Goal: Task Accomplishment & Management: Complete application form

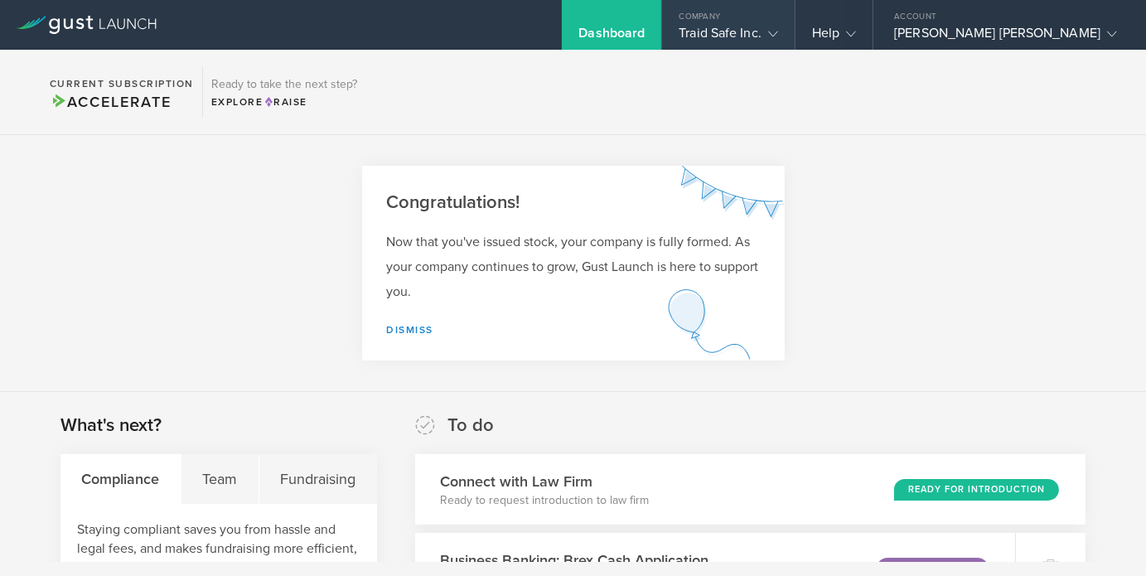
click at [778, 37] on div "Traid Safe Inc." at bounding box center [727, 37] width 99 height 25
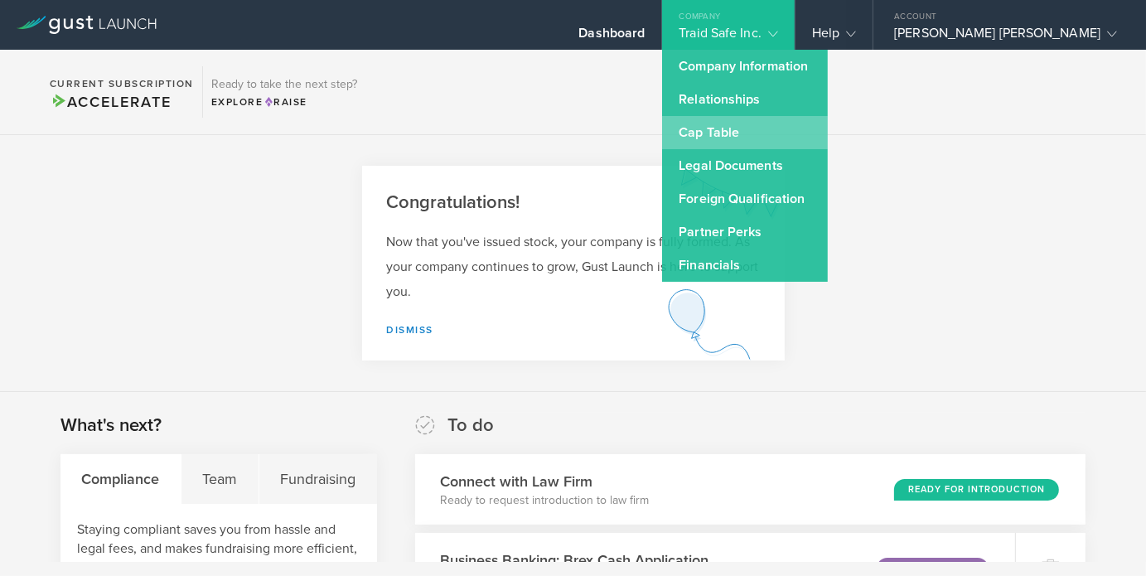
click at [818, 133] on link "Cap Table" at bounding box center [745, 132] width 166 height 33
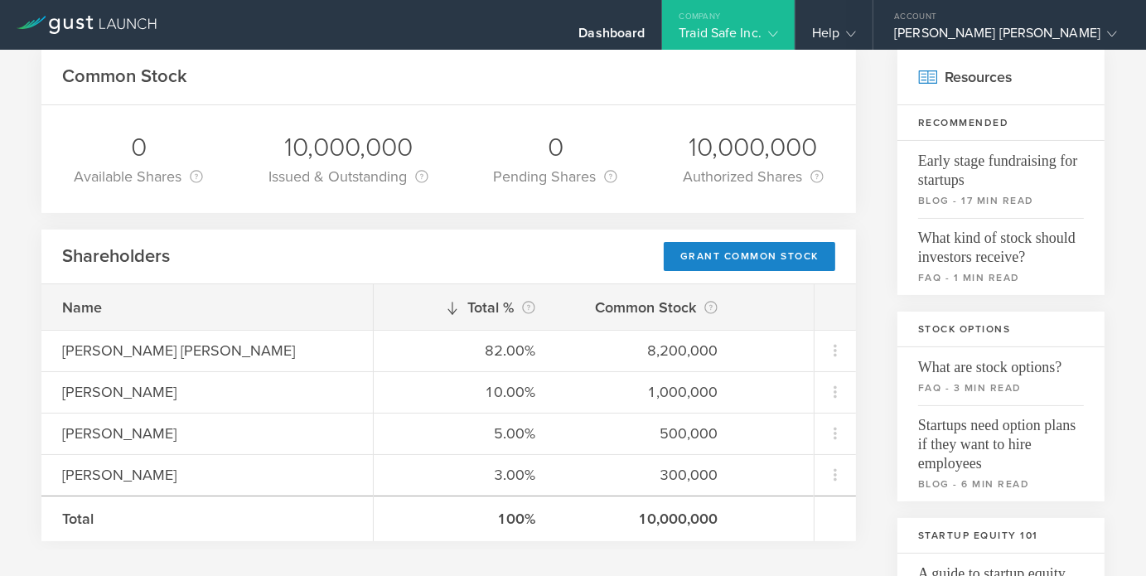
scroll to position [249, 0]
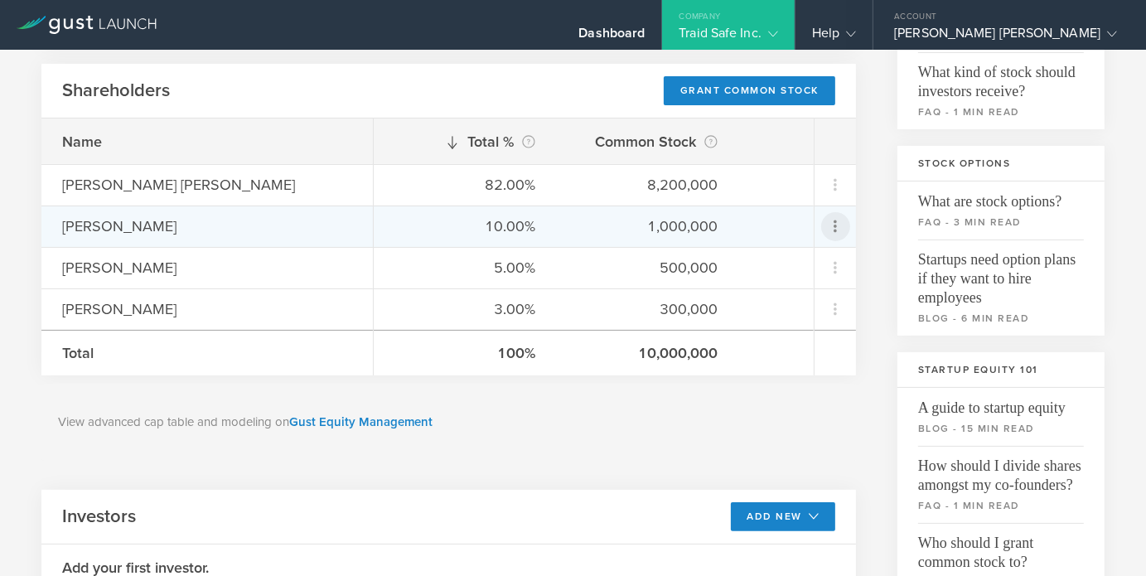
click at [825, 225] on icon at bounding box center [835, 226] width 20 height 20
click at [726, 316] on div "due to termination" at bounding box center [770, 319] width 126 height 17
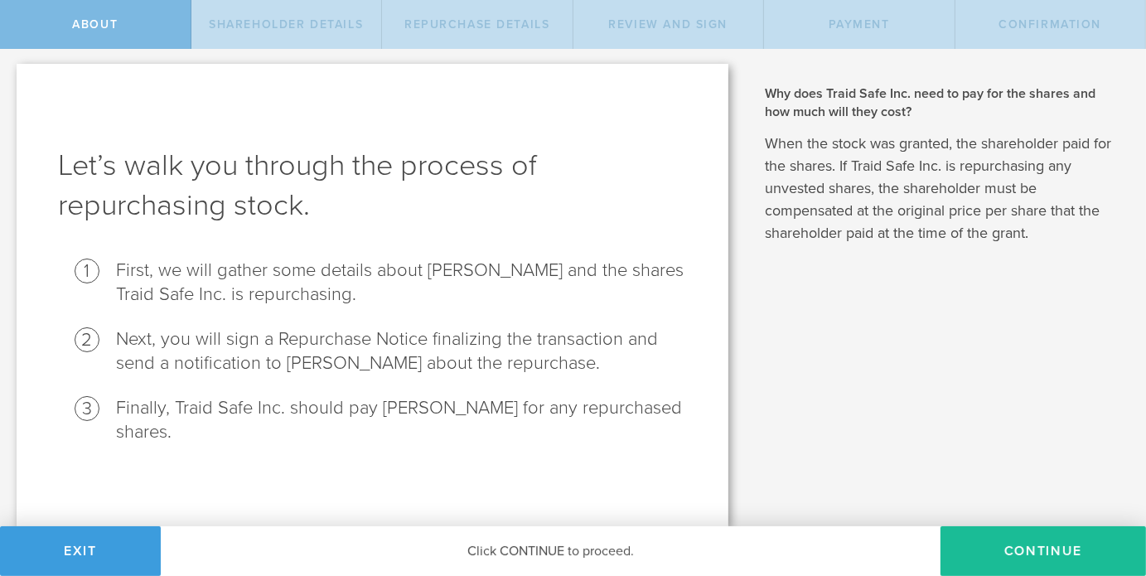
scroll to position [3, 0]
click at [1012, 540] on button "Continue" at bounding box center [1042, 551] width 205 height 50
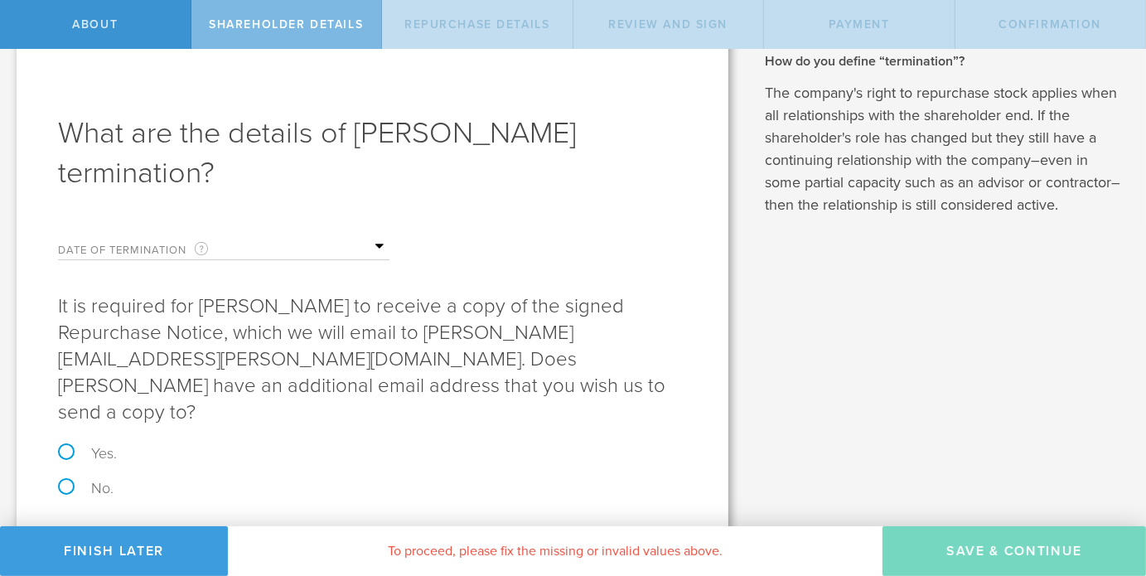
scroll to position [56, 0]
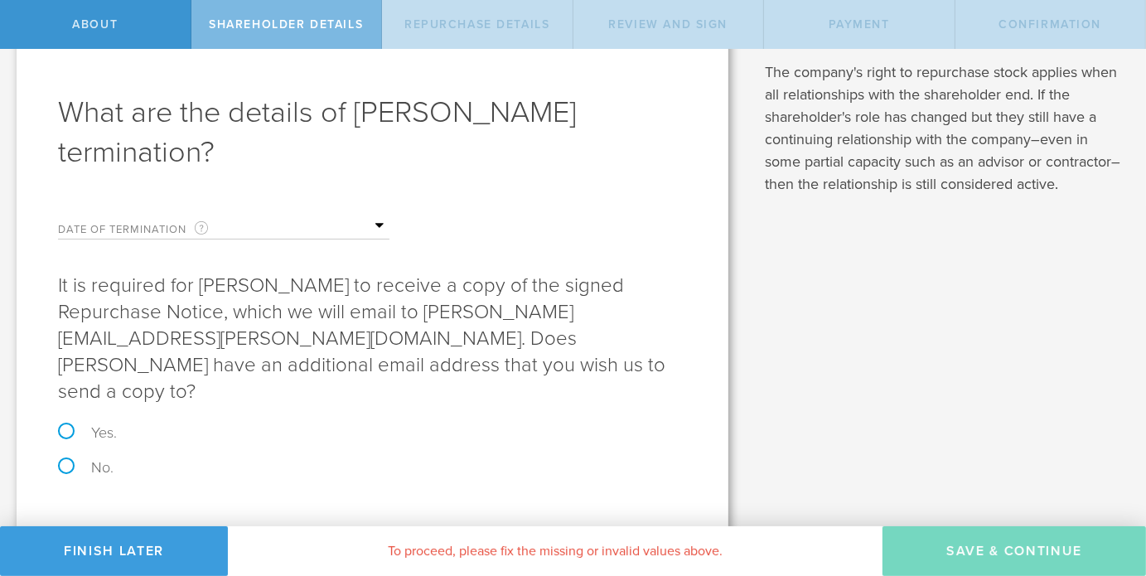
click at [379, 221] on input "text" at bounding box center [307, 226] width 166 height 25
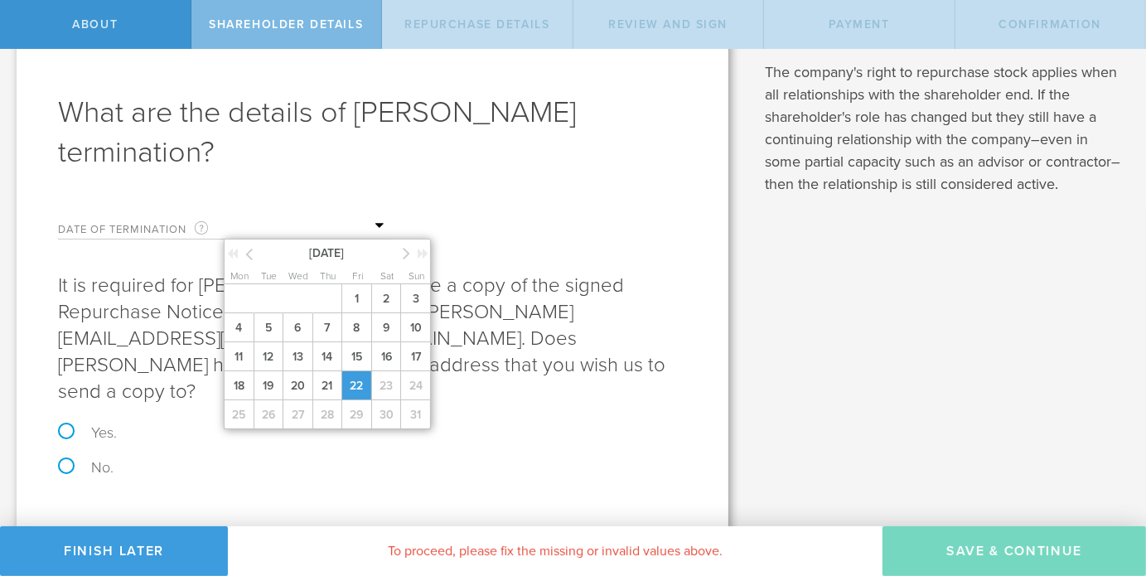
click at [359, 379] on span "22" at bounding box center [356, 385] width 30 height 29
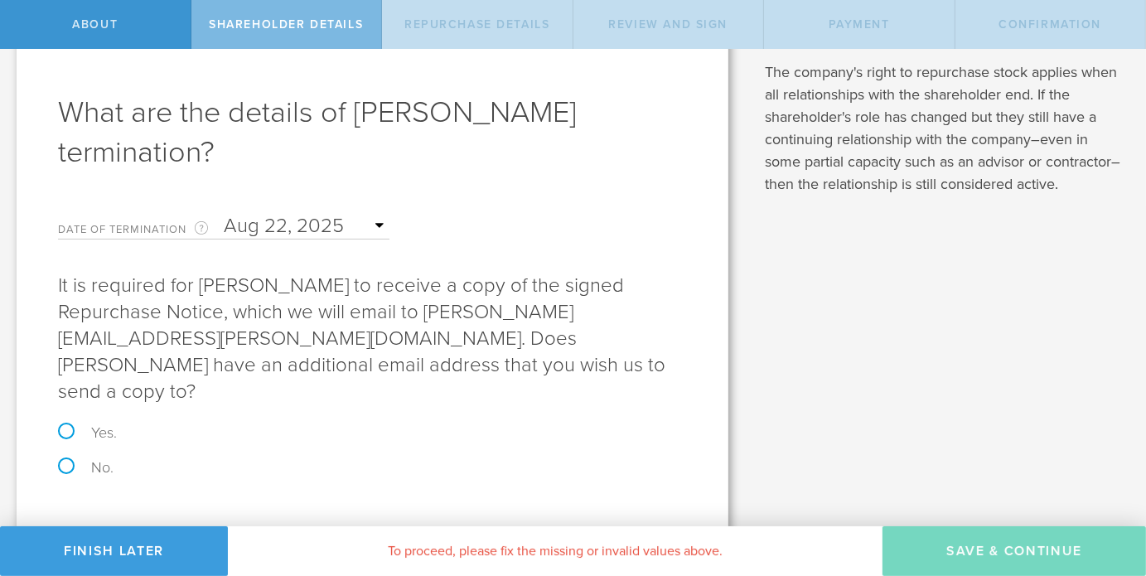
click at [66, 460] on label "No." at bounding box center [372, 467] width 629 height 15
click at [11, 29] on input "No." at bounding box center [5, 11] width 11 height 35
radio input "true"
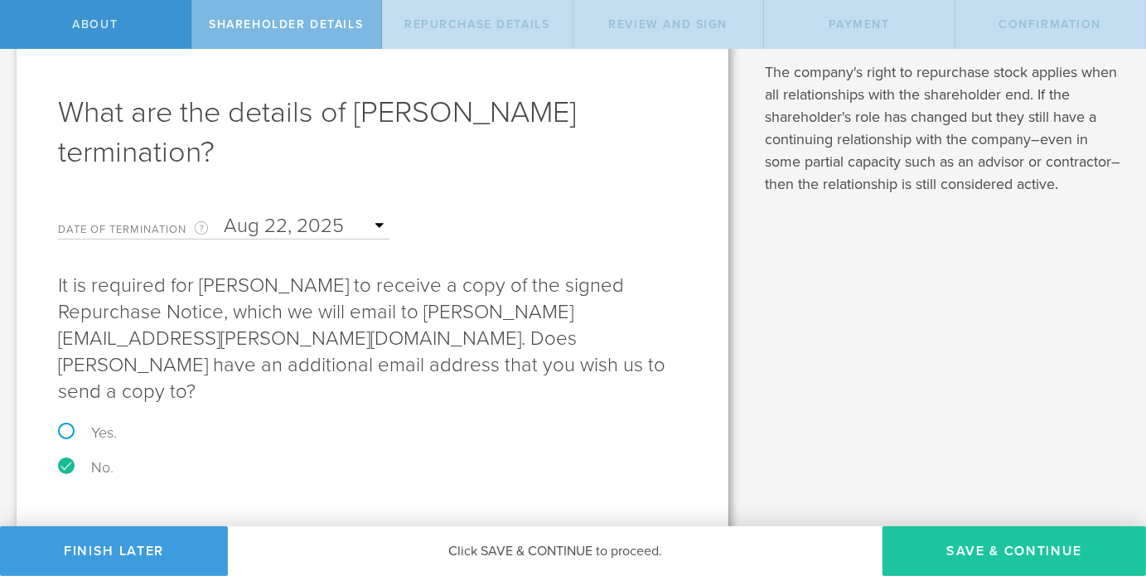
click at [939, 540] on button "Save & Continue" at bounding box center [1013, 551] width 263 height 50
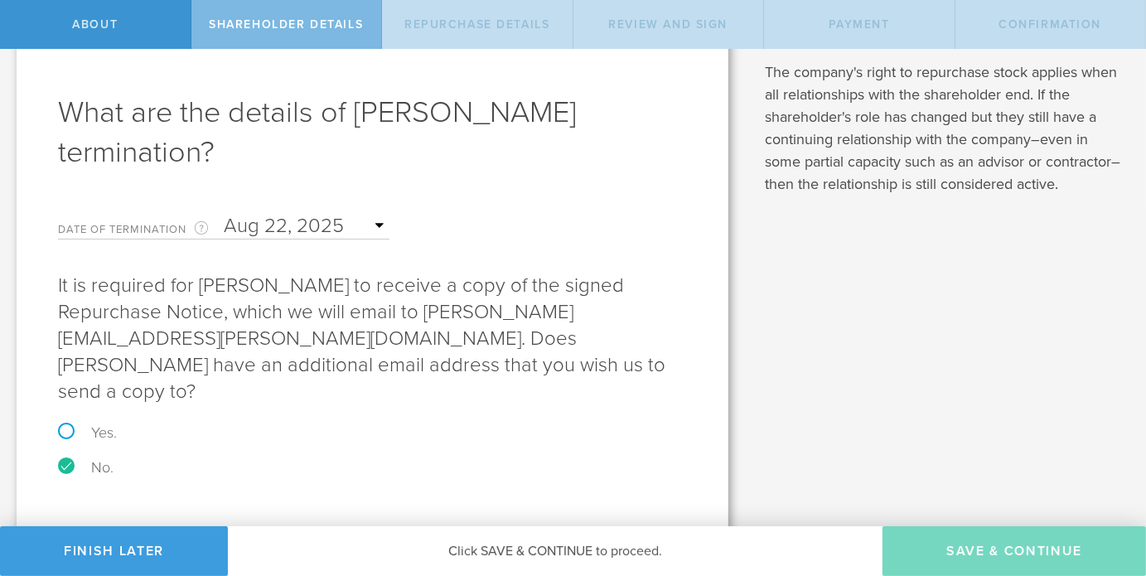
scroll to position [0, 0]
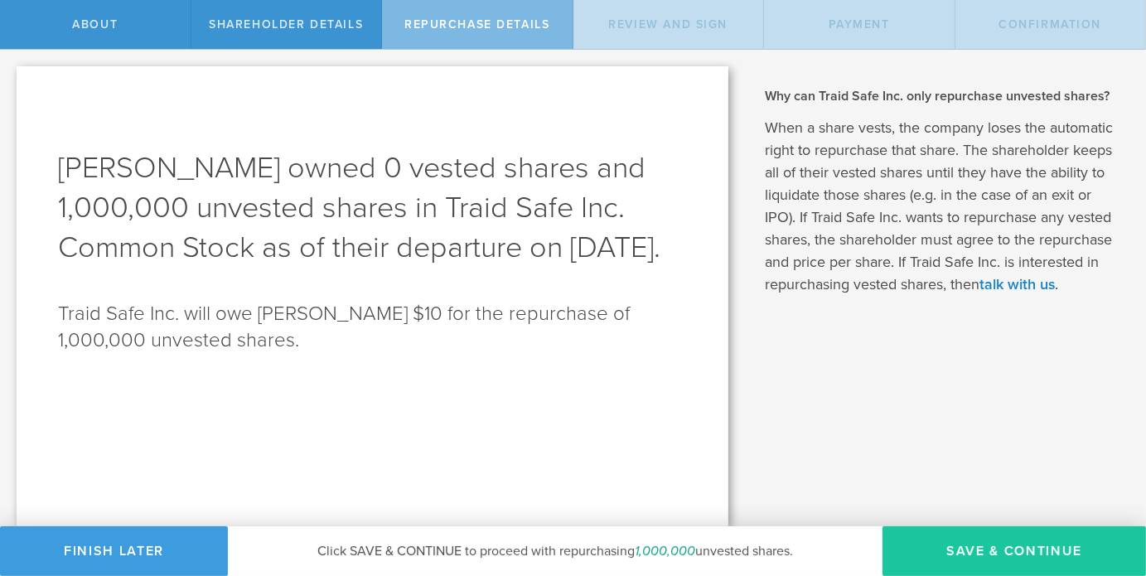
click at [1021, 557] on button "Save & Continue" at bounding box center [1013, 551] width 263 height 50
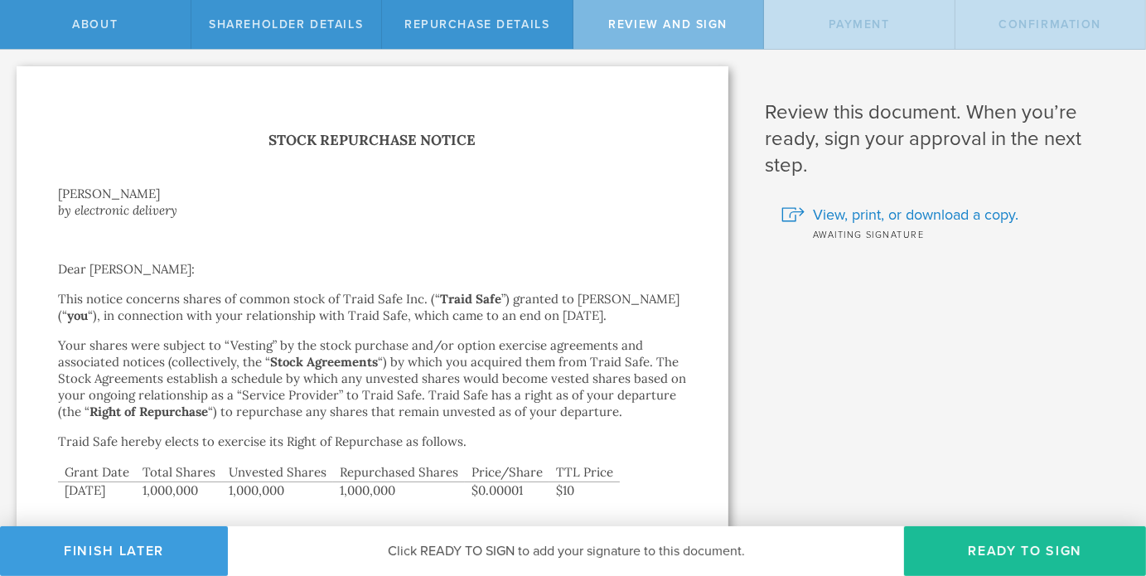
scroll to position [224, 0]
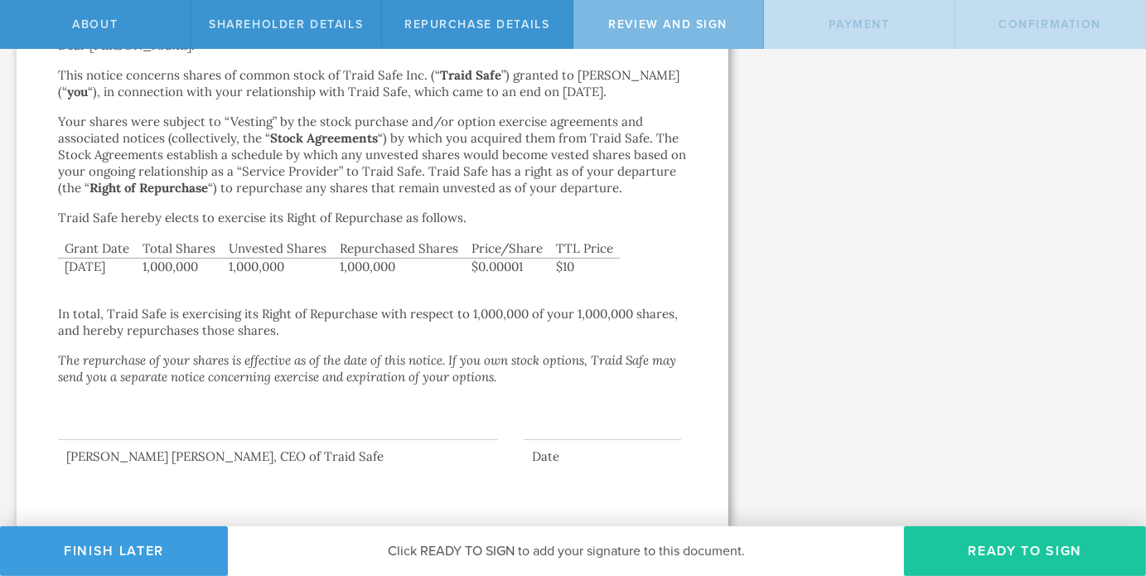
click at [1034, 554] on button "Ready to Sign" at bounding box center [1025, 551] width 242 height 50
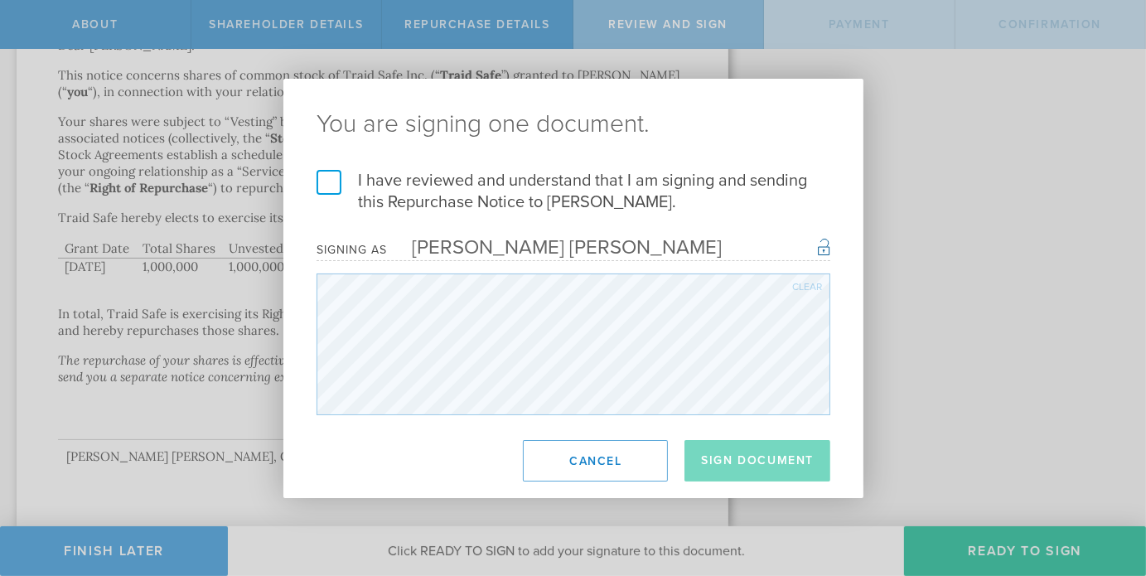
click at [336, 184] on label "I have reviewed and understand that I am signing and sending this Repurchase No…" at bounding box center [573, 191] width 514 height 43
click at [0, 0] on input "I have reviewed and understand that I am signing and sending this Repurchase No…" at bounding box center [0, 0] width 0 height 0
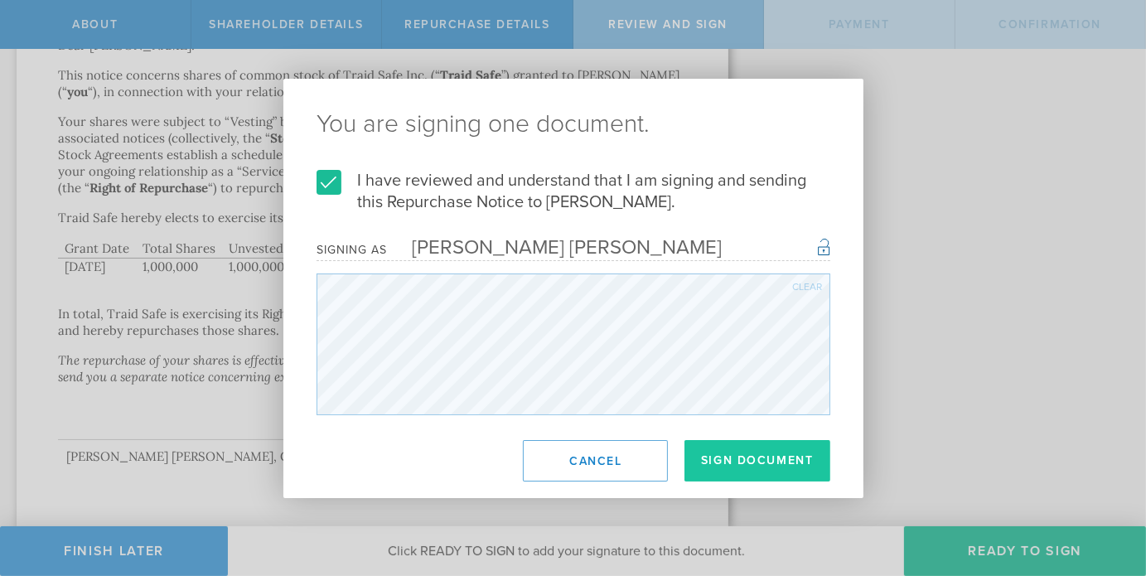
click at [784, 456] on button "Sign Document" at bounding box center [757, 460] width 146 height 41
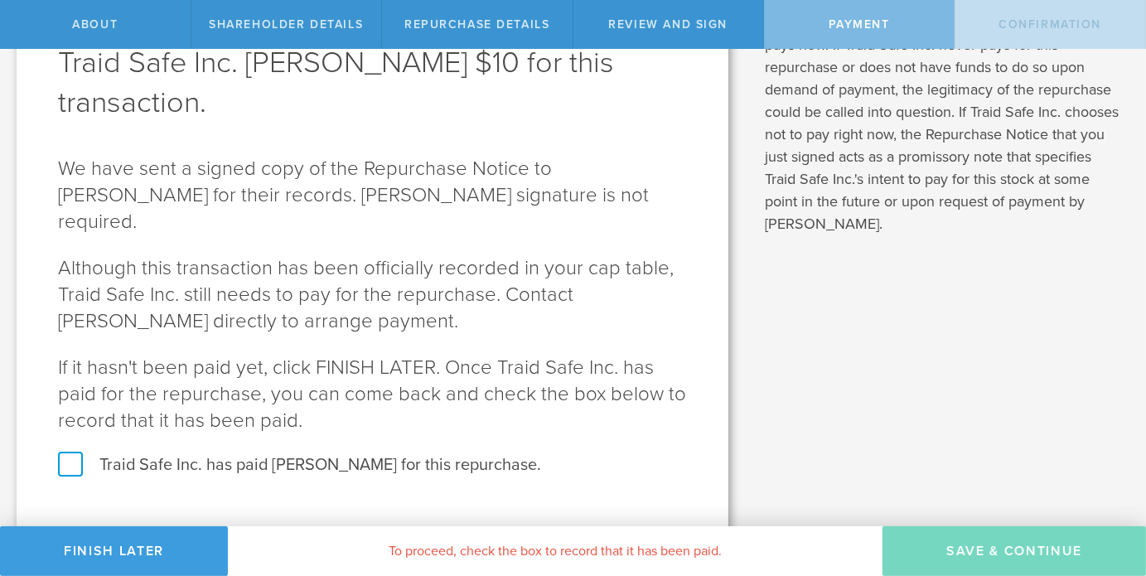
scroll to position [106, 0]
click at [76, 453] on label "Traid Safe Inc. has paid Ross Gerber for this repurchase." at bounding box center [372, 464] width 629 height 22
checkbox input "true"
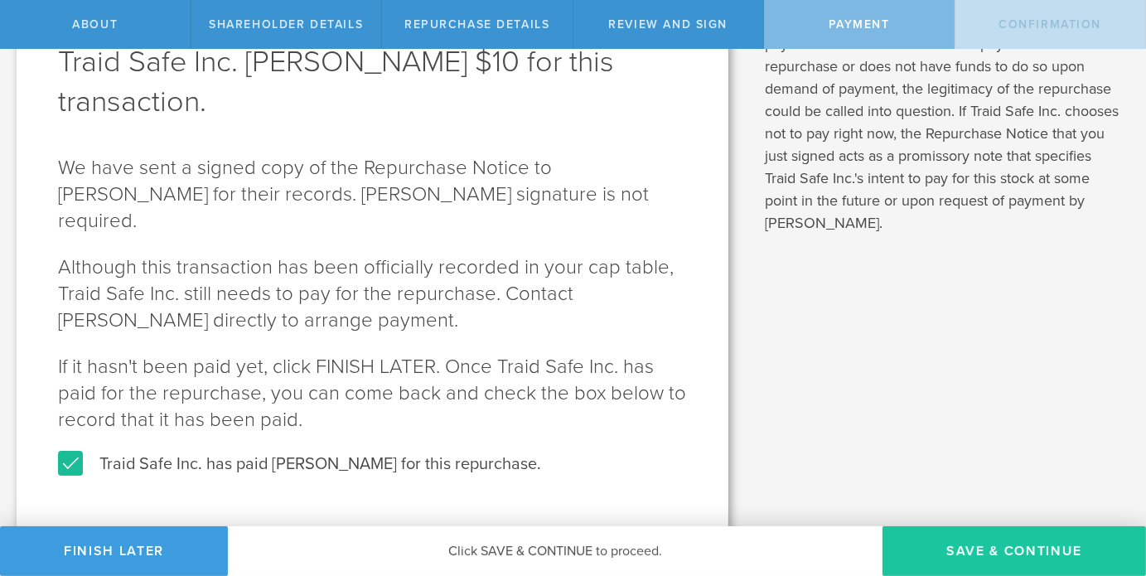
click at [966, 554] on button "SAVE & CONTINUE" at bounding box center [1013, 551] width 263 height 50
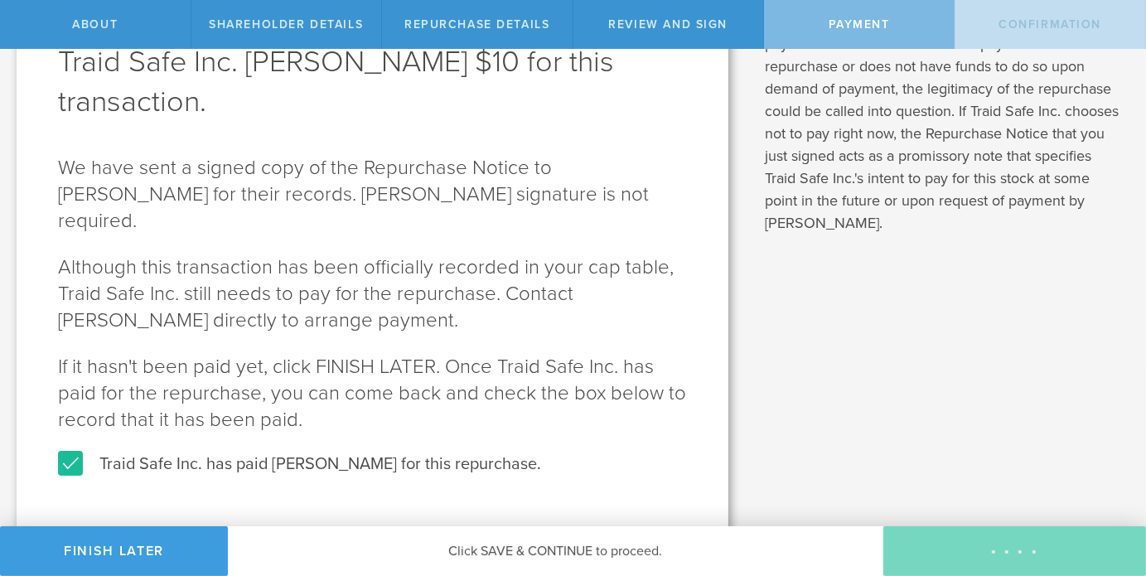
scroll to position [0, 0]
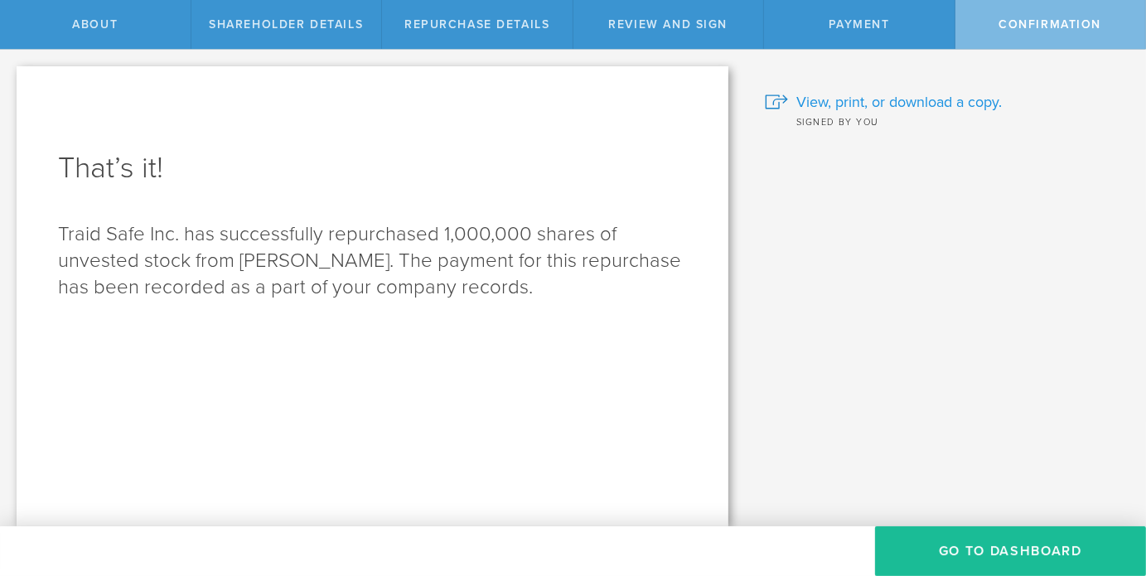
click at [927, 101] on span "View, print, or download a copy." at bounding box center [898, 102] width 205 height 22
click at [974, 537] on button "Go to Dashboard" at bounding box center [1010, 551] width 271 height 50
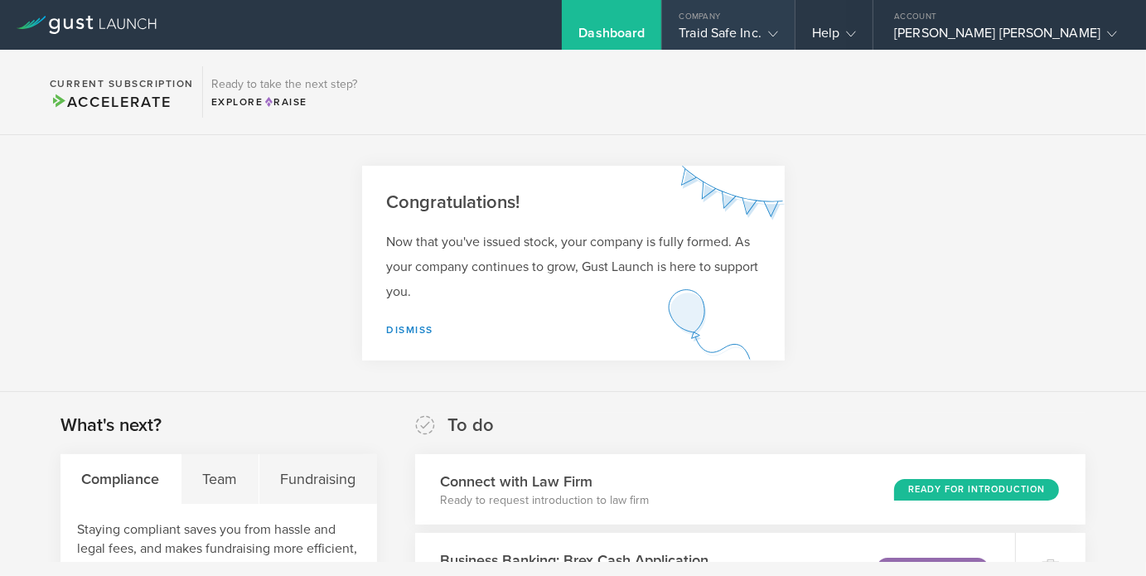
click at [778, 31] on div "Traid Safe Inc." at bounding box center [727, 37] width 99 height 25
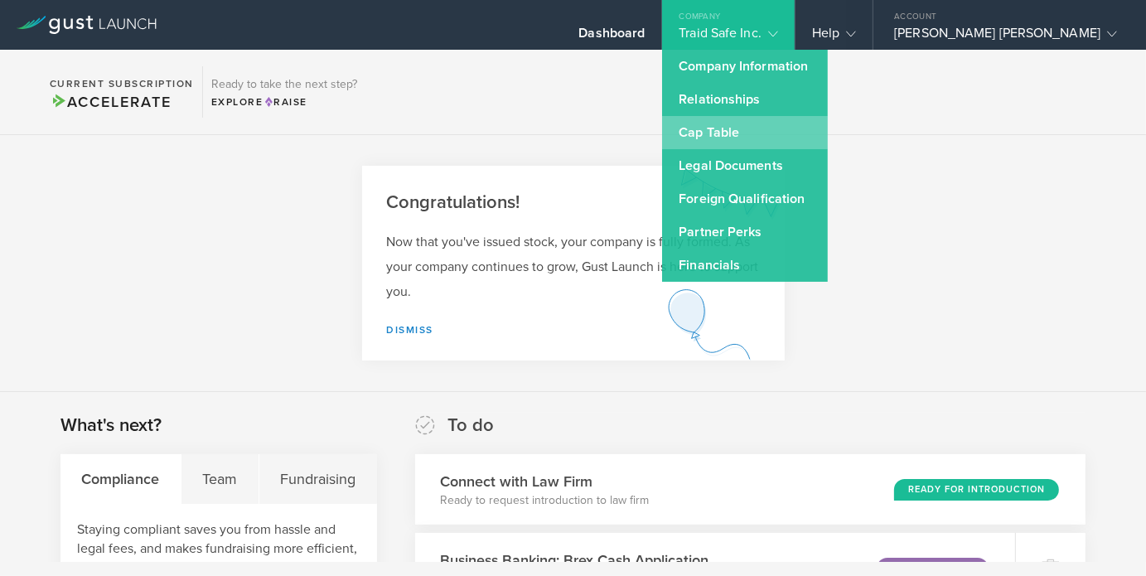
click at [799, 123] on link "Cap Table" at bounding box center [745, 132] width 166 height 33
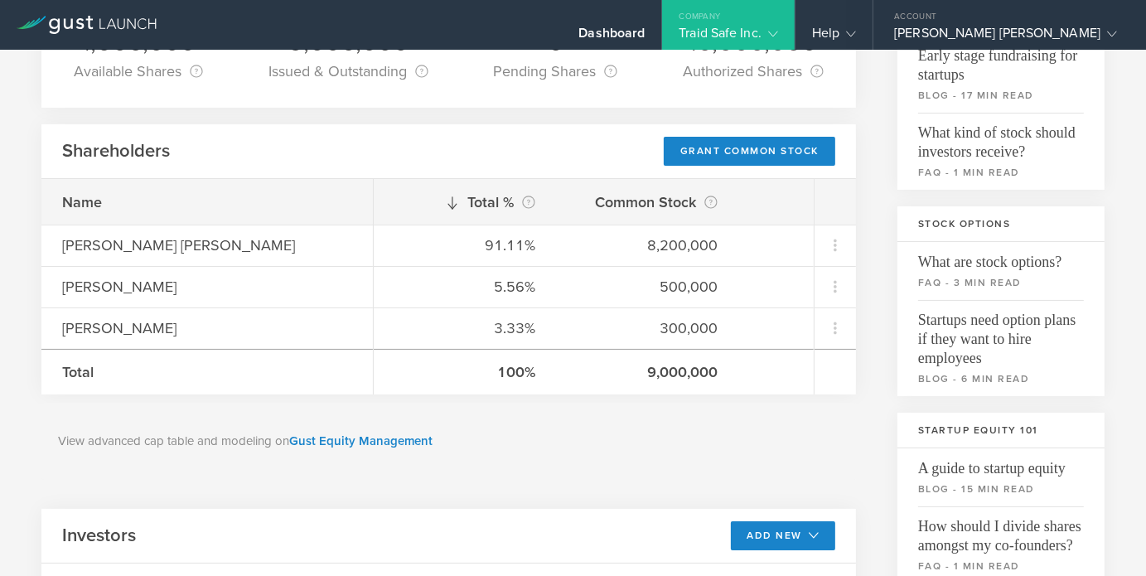
scroll to position [166, 0]
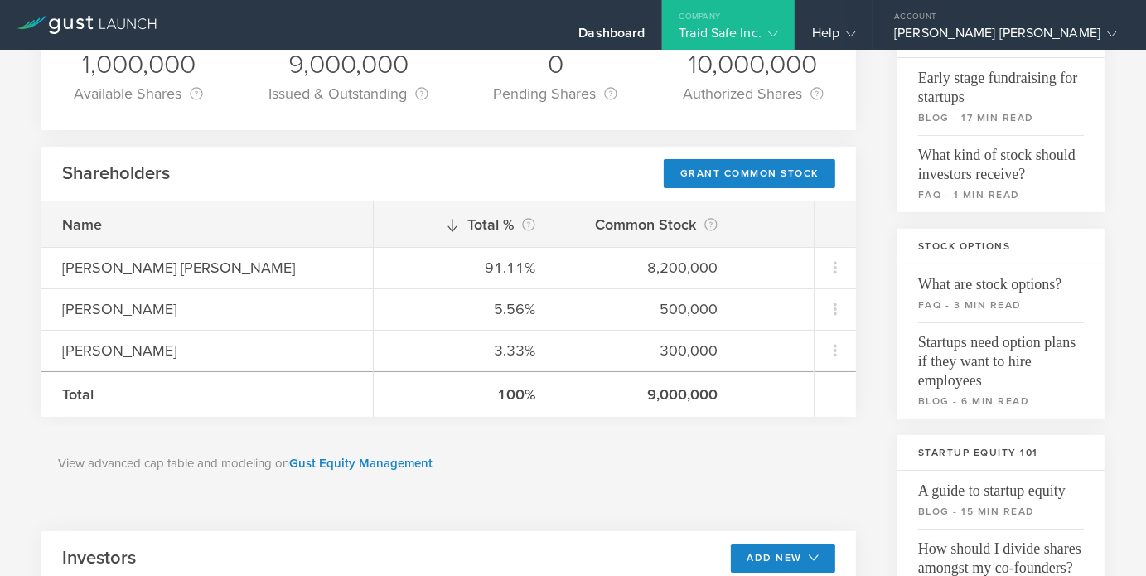
click at [778, 37] on icon at bounding box center [773, 34] width 10 height 10
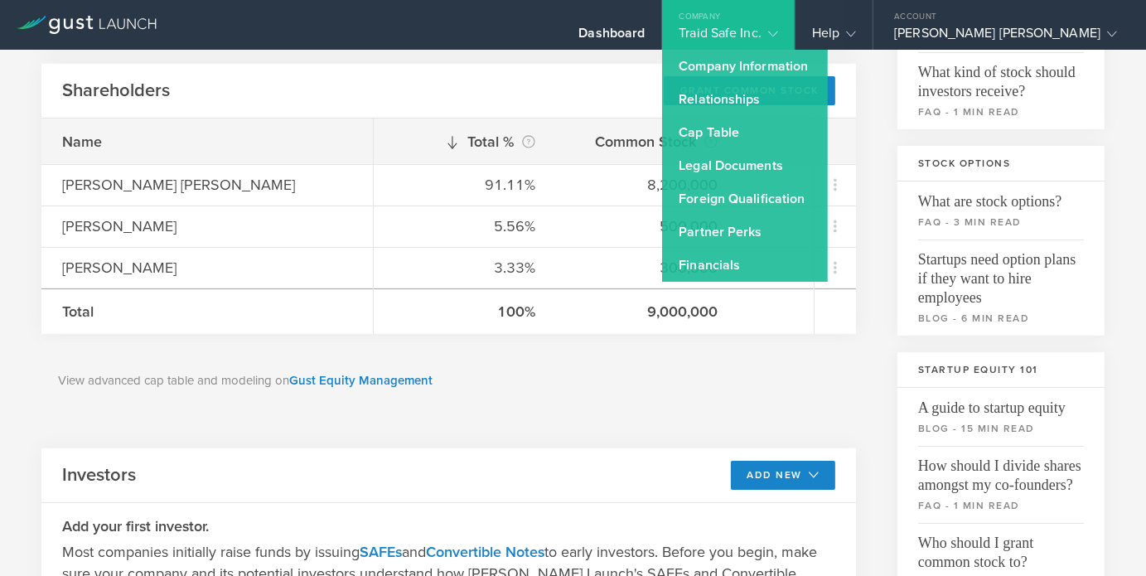
scroll to position [0, 0]
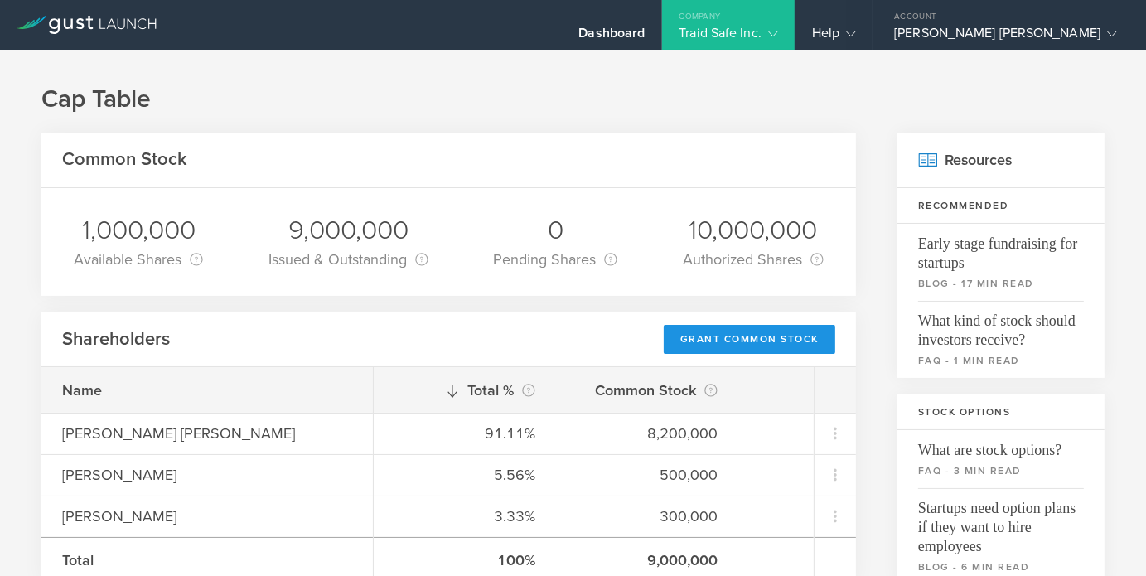
click at [708, 347] on div "Grant Common Stock" at bounding box center [749, 339] width 171 height 29
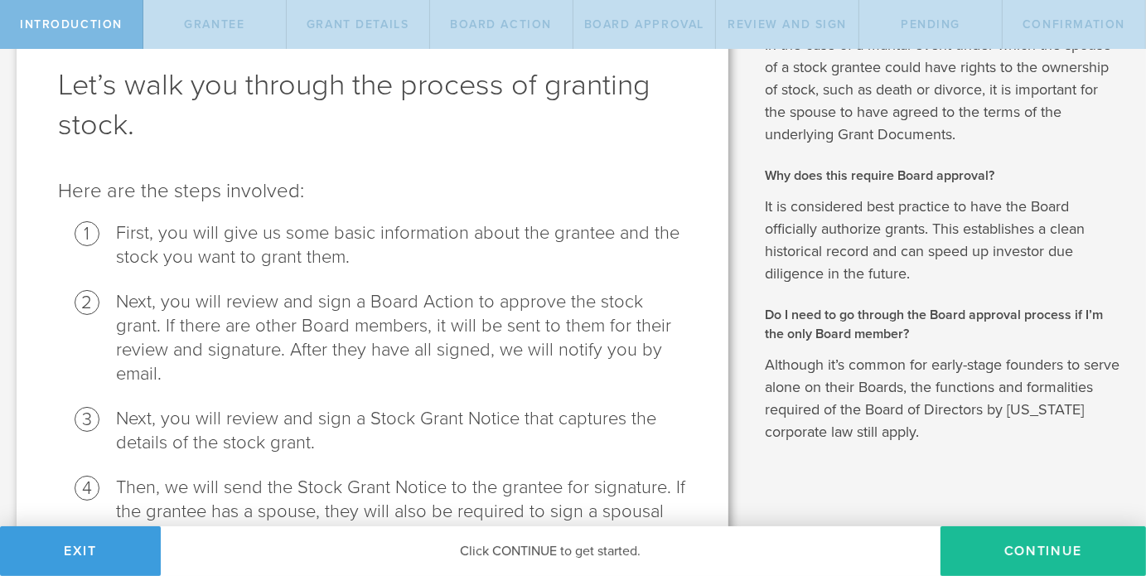
scroll to position [280, 0]
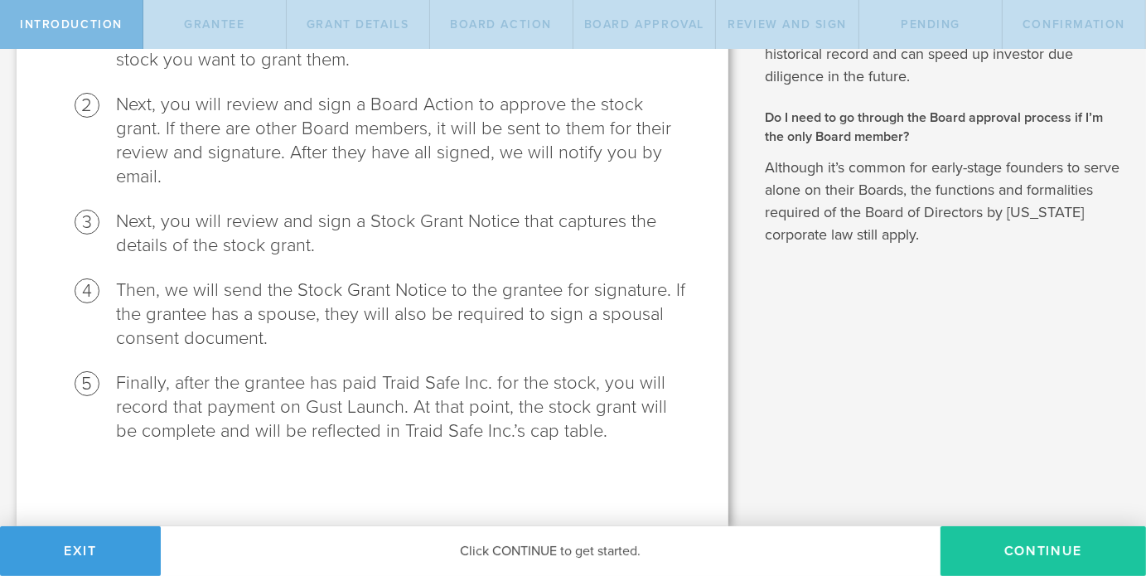
click at [997, 554] on button "Continue" at bounding box center [1042, 551] width 205 height 50
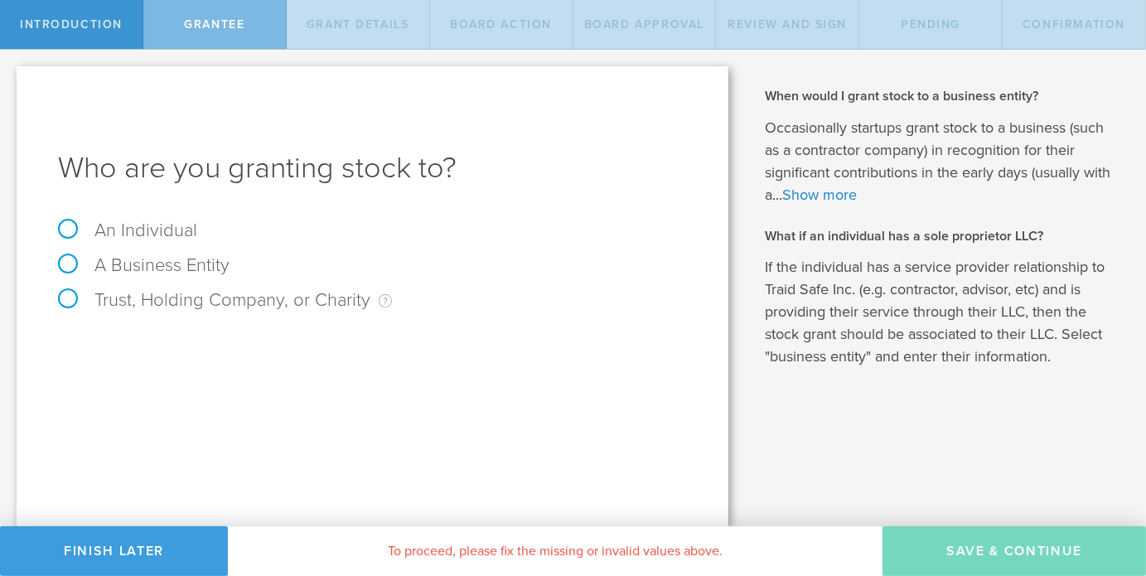
scroll to position [0, 0]
click at [65, 265] on label "A Business Entity" at bounding box center [143, 265] width 171 height 22
click at [11, 76] on input "A Business Entity" at bounding box center [5, 63] width 11 height 27
radio input "true"
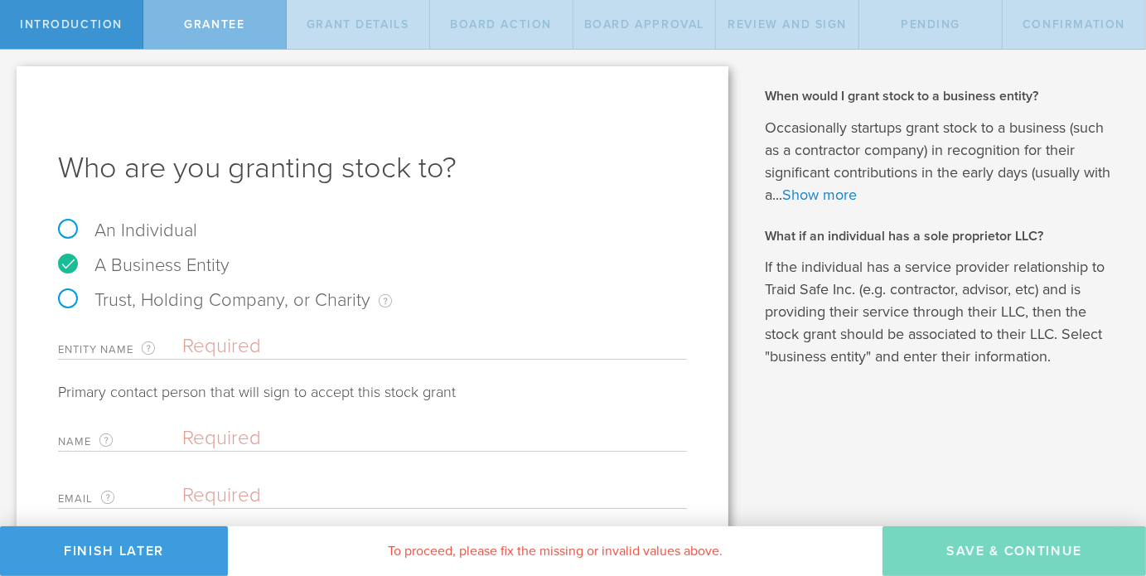
click at [249, 352] on input "text" at bounding box center [434, 346] width 504 height 25
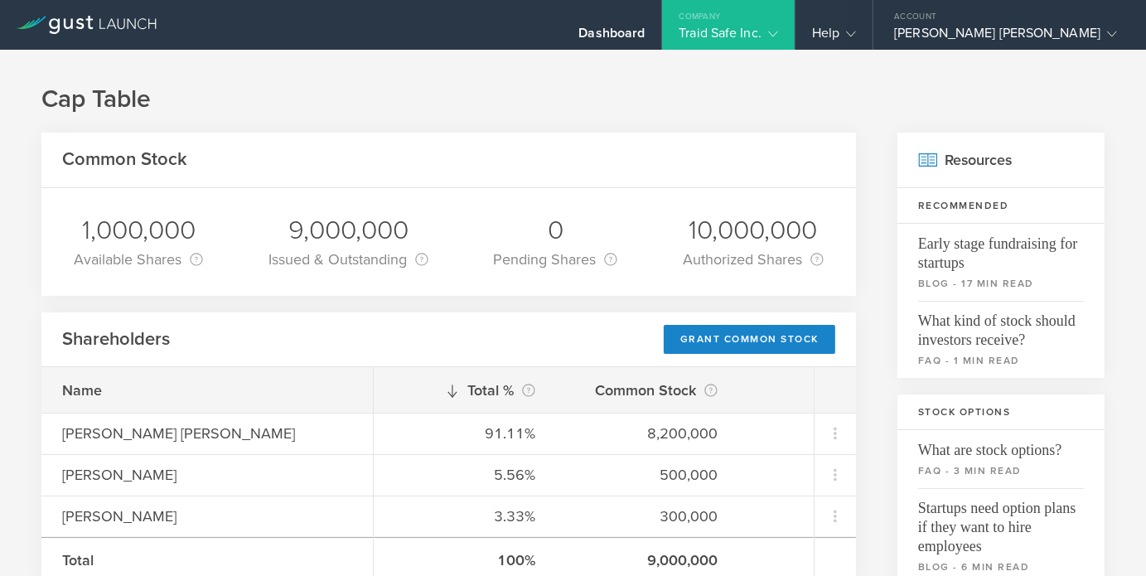
scroll to position [83, 0]
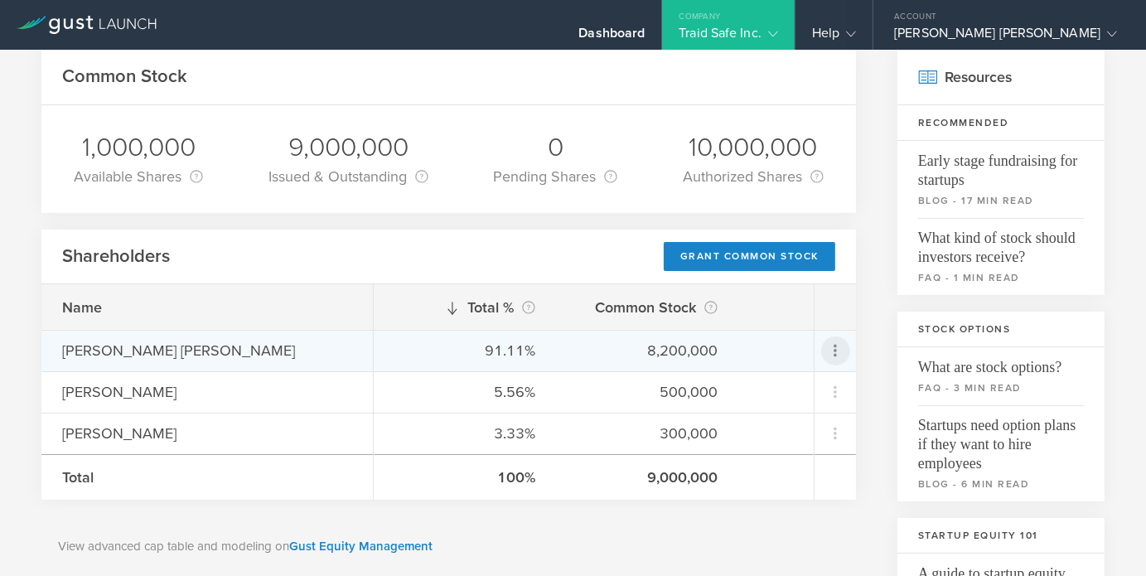
click at [828, 349] on icon at bounding box center [835, 350] width 20 height 20
click at [215, 345] on md-backdrop at bounding box center [573, 288] width 1146 height 576
click at [825, 350] on icon at bounding box center [835, 350] width 20 height 20
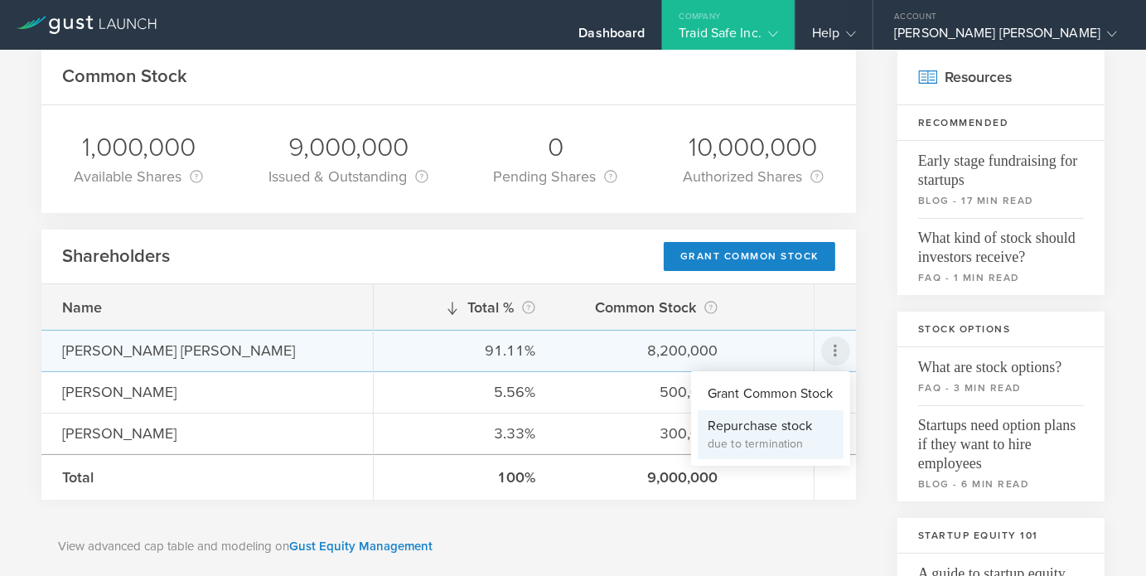
click at [789, 443] on div "due to termination" at bounding box center [770, 444] width 126 height 17
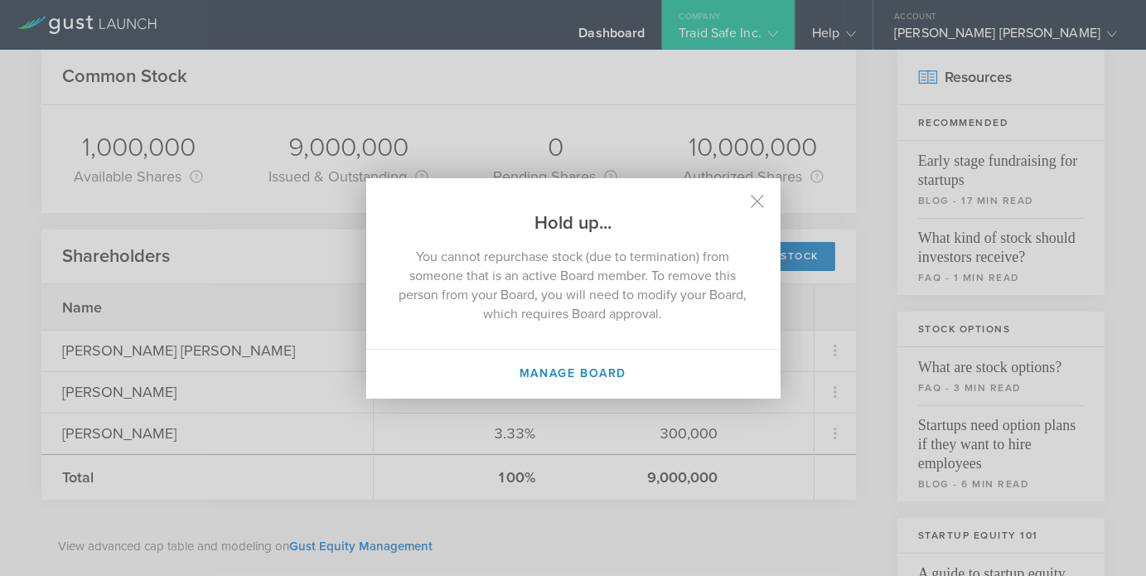
drag, startPoint x: 750, startPoint y: 203, endPoint x: 742, endPoint y: 207, distance: 9.3
click at [750, 202] on icon at bounding box center [756, 201] width 13 height 13
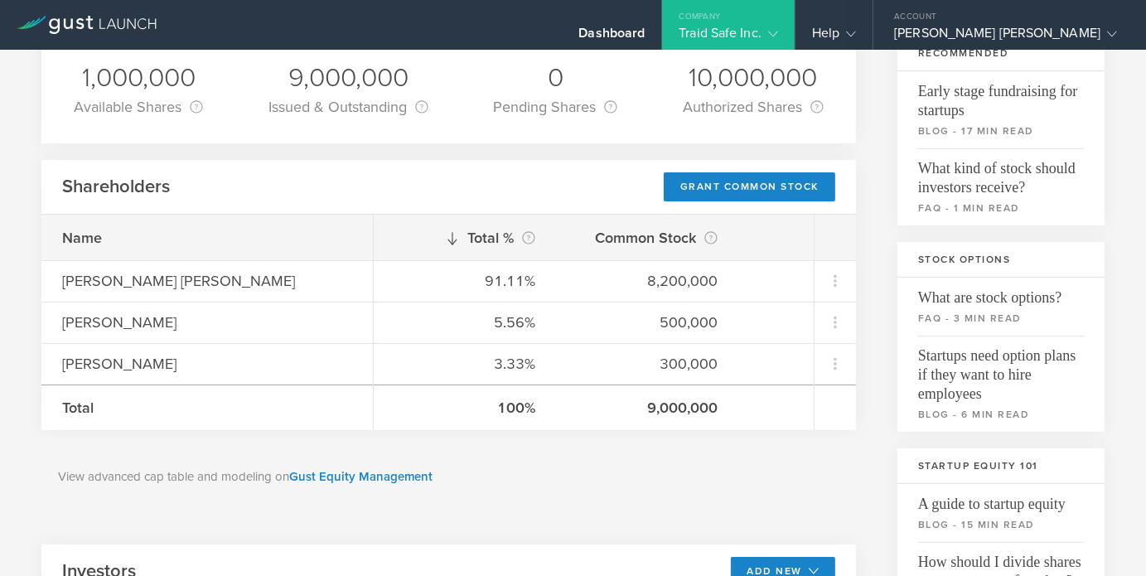
scroll to position [331, 0]
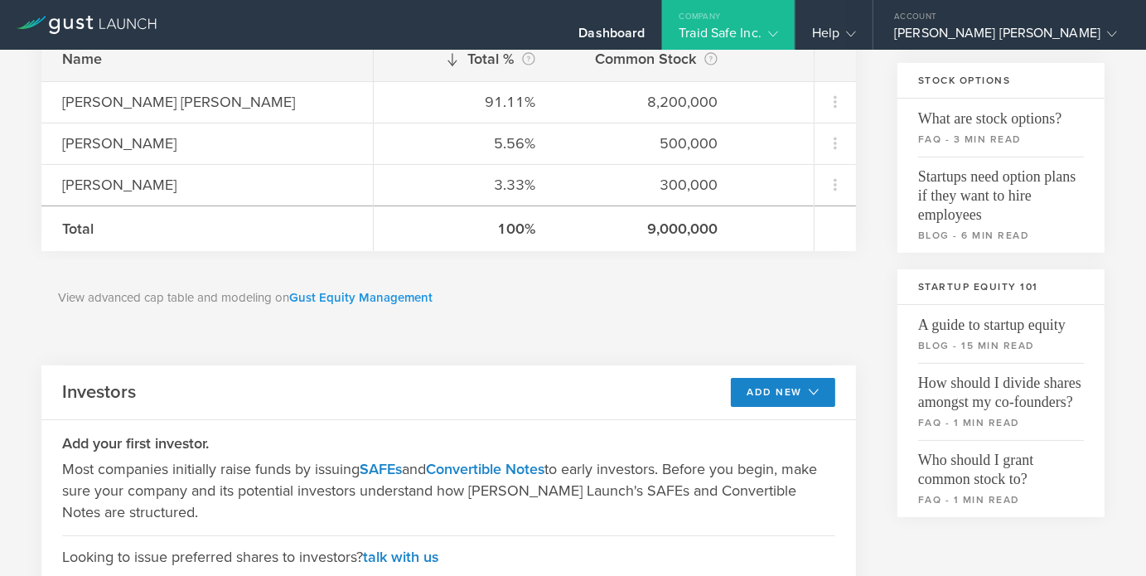
click at [344, 296] on link "Gust Equity Management" at bounding box center [360, 297] width 143 height 15
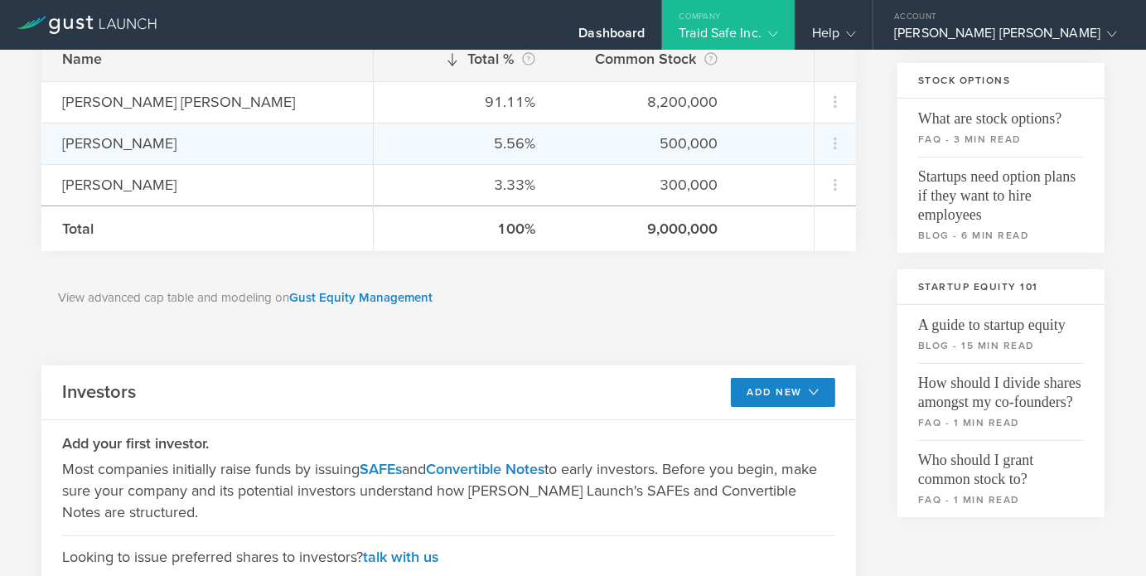
click at [106, 137] on div "[PERSON_NAME]" at bounding box center [207, 144] width 290 height 22
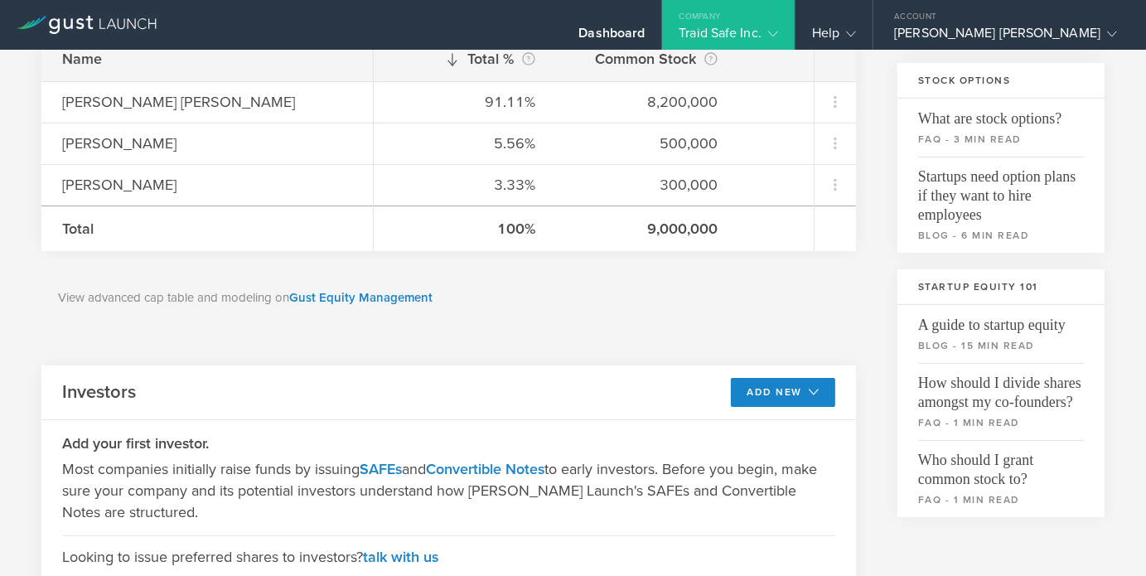
click at [778, 46] on div "Traid Safe Inc." at bounding box center [727, 37] width 99 height 25
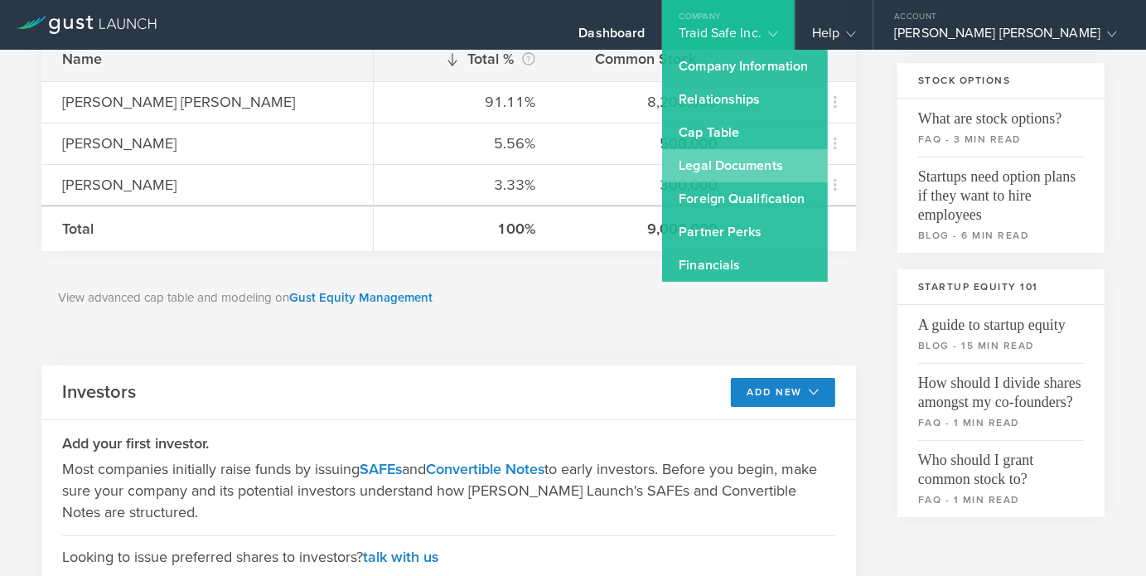
click at [826, 171] on link "Legal Documents" at bounding box center [745, 165] width 166 height 33
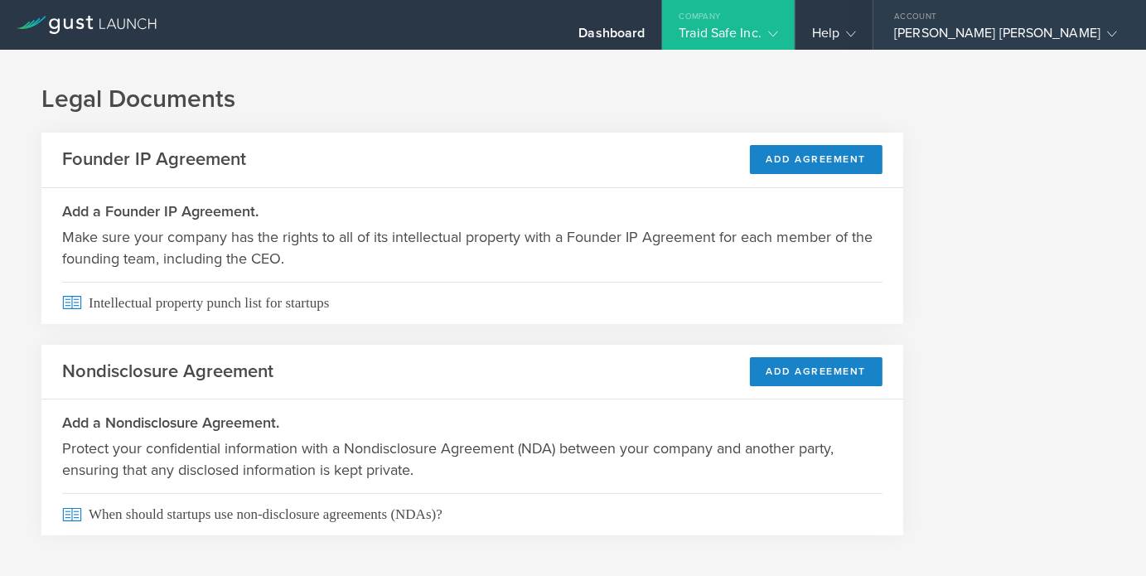
click at [986, 25] on div "[PERSON_NAME] [PERSON_NAME]" at bounding box center [1005, 37] width 223 height 25
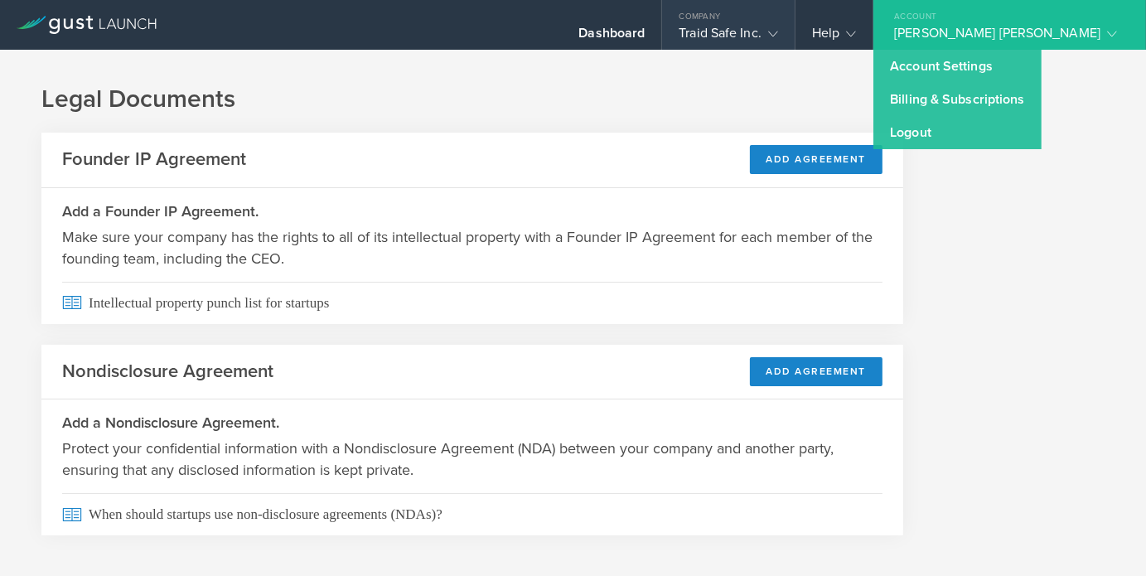
click at [794, 23] on div "Company" at bounding box center [728, 12] width 133 height 25
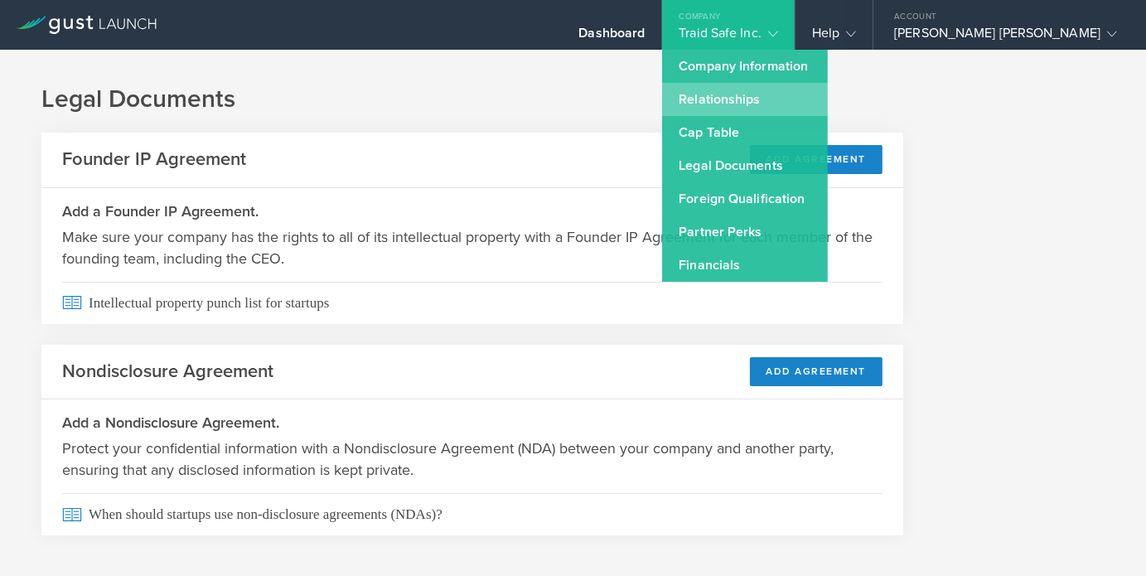
click at [808, 99] on link "Relationships" at bounding box center [745, 99] width 166 height 33
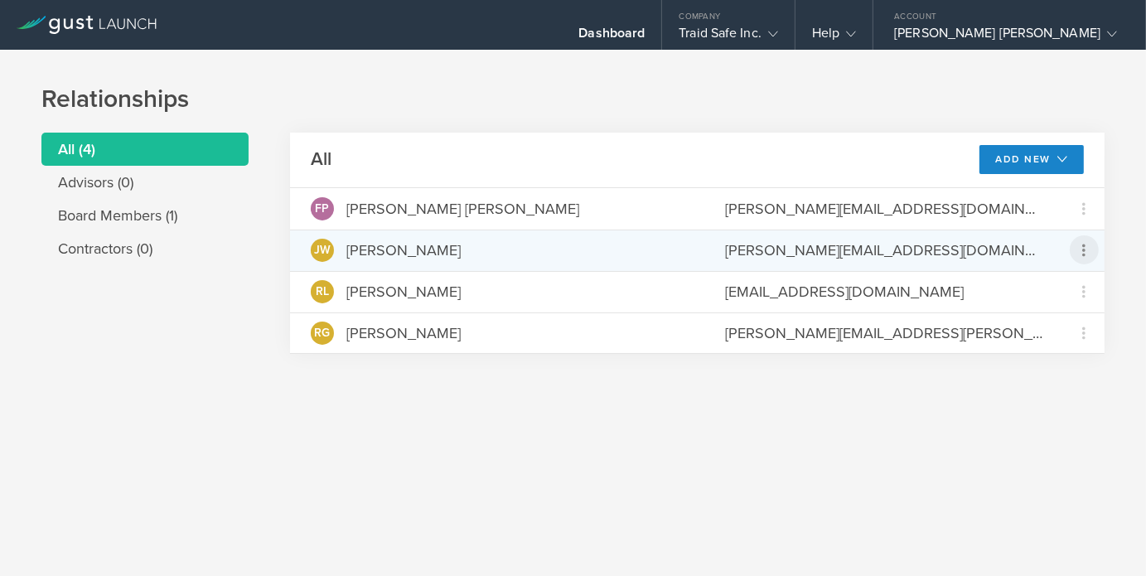
click at [1087, 252] on icon at bounding box center [1084, 250] width 20 height 20
click at [384, 246] on md-backdrop at bounding box center [573, 288] width 1146 height 576
click at [316, 248] on span "JW" at bounding box center [322, 250] width 17 height 12
click at [792, 248] on div "[PERSON_NAME][EMAIL_ADDRESS][DOMAIN_NAME]" at bounding box center [883, 250] width 317 height 22
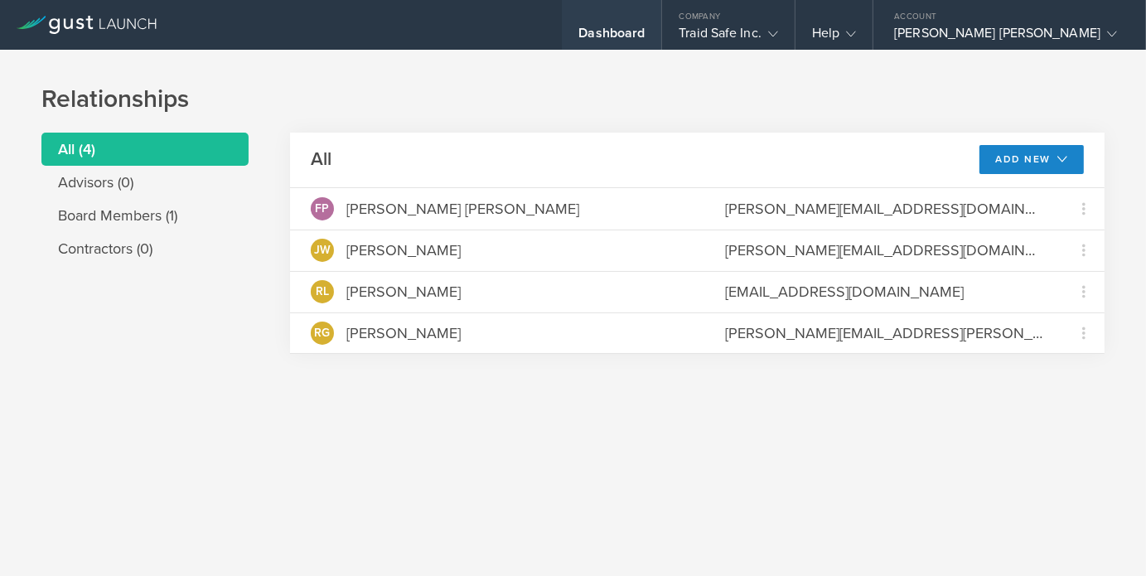
click at [644, 27] on div "Dashboard" at bounding box center [611, 37] width 66 height 25
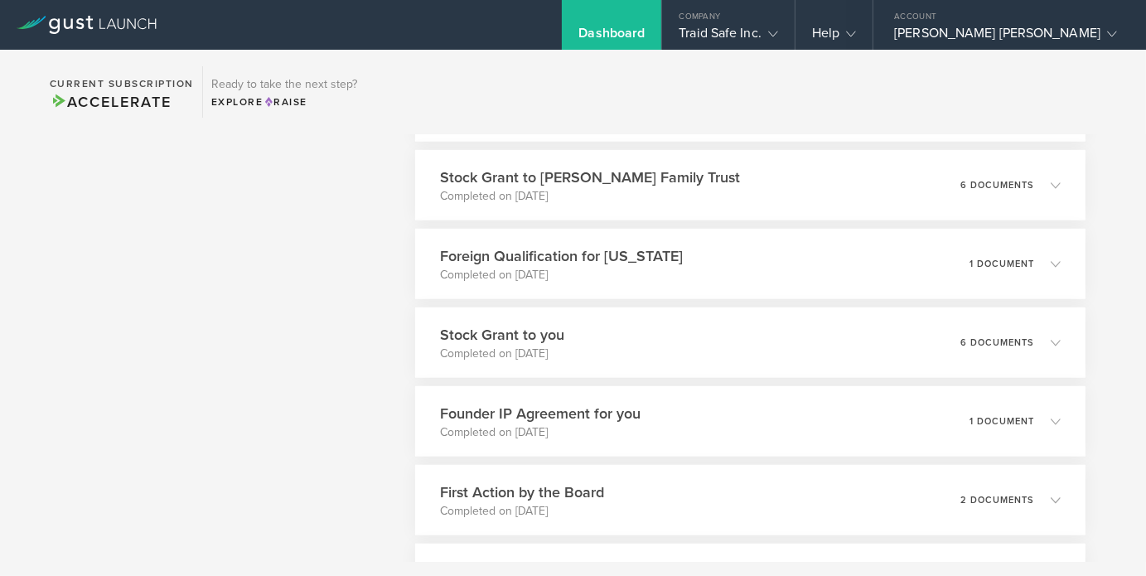
scroll to position [1022, 0]
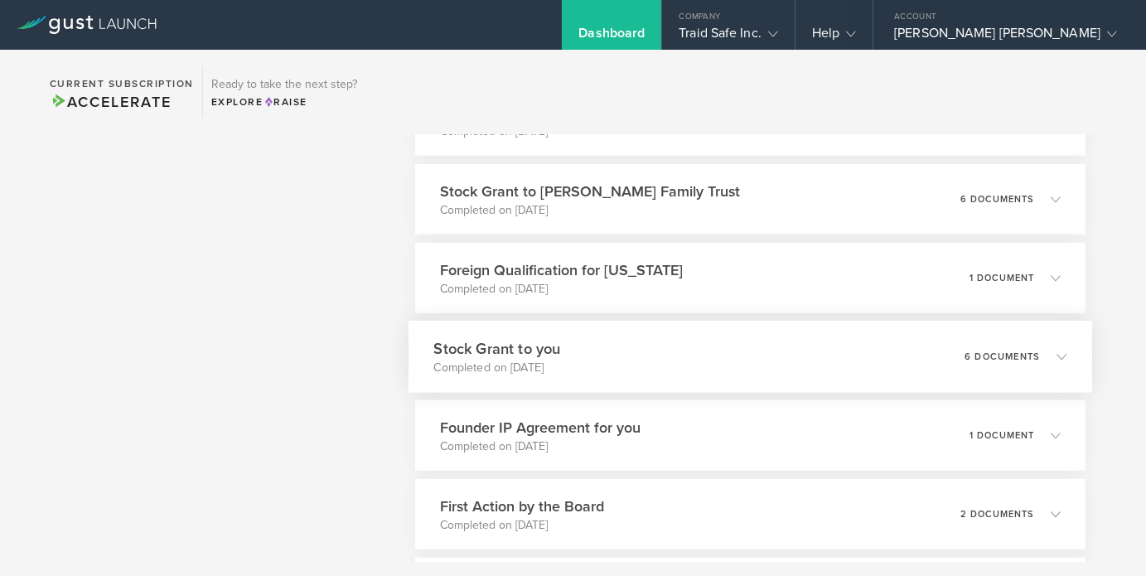
click at [981, 355] on p "6 documents" at bounding box center [1001, 356] width 75 height 9
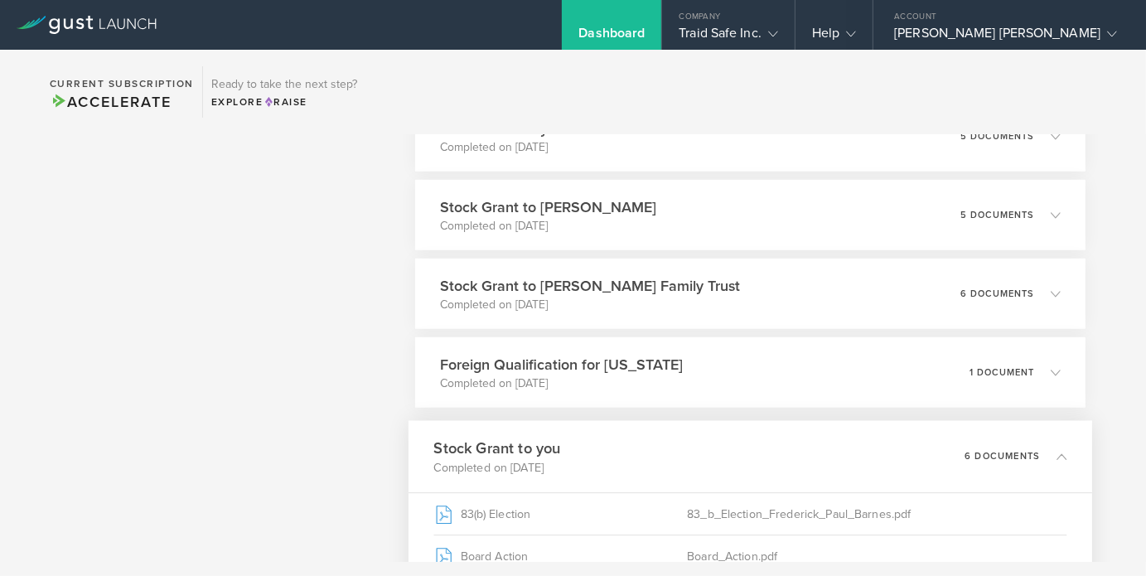
scroll to position [857, 0]
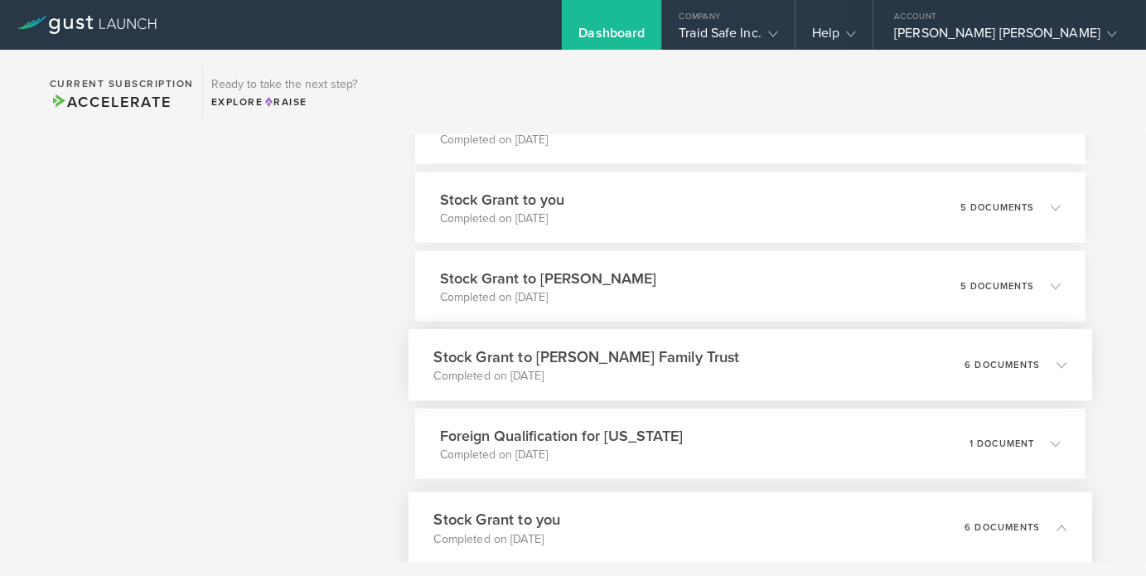
click at [977, 357] on div "6 documents" at bounding box center [1015, 365] width 102 height 28
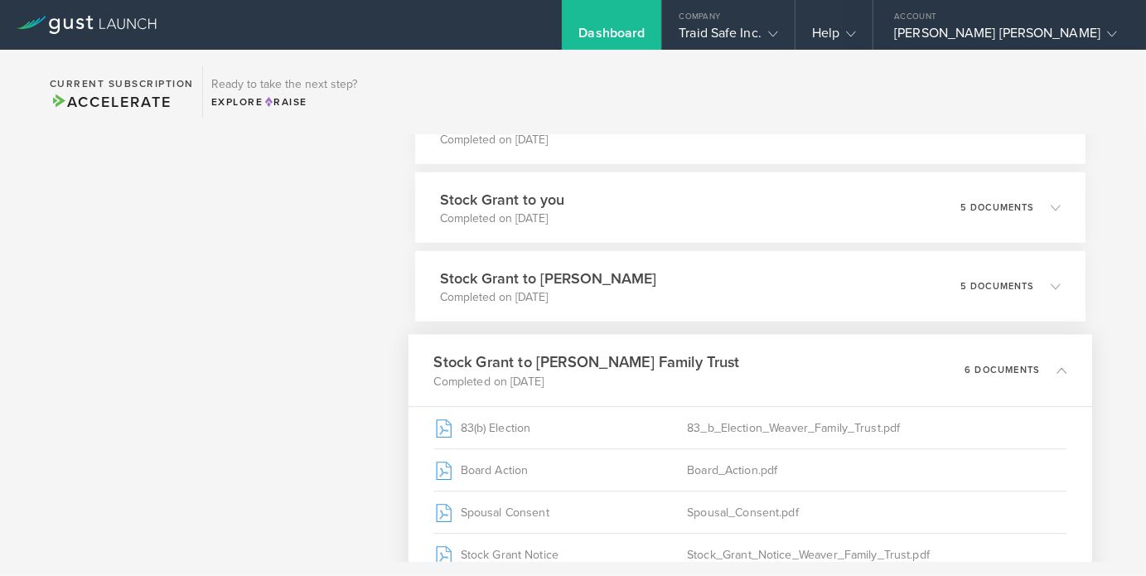
scroll to position [1022, 0]
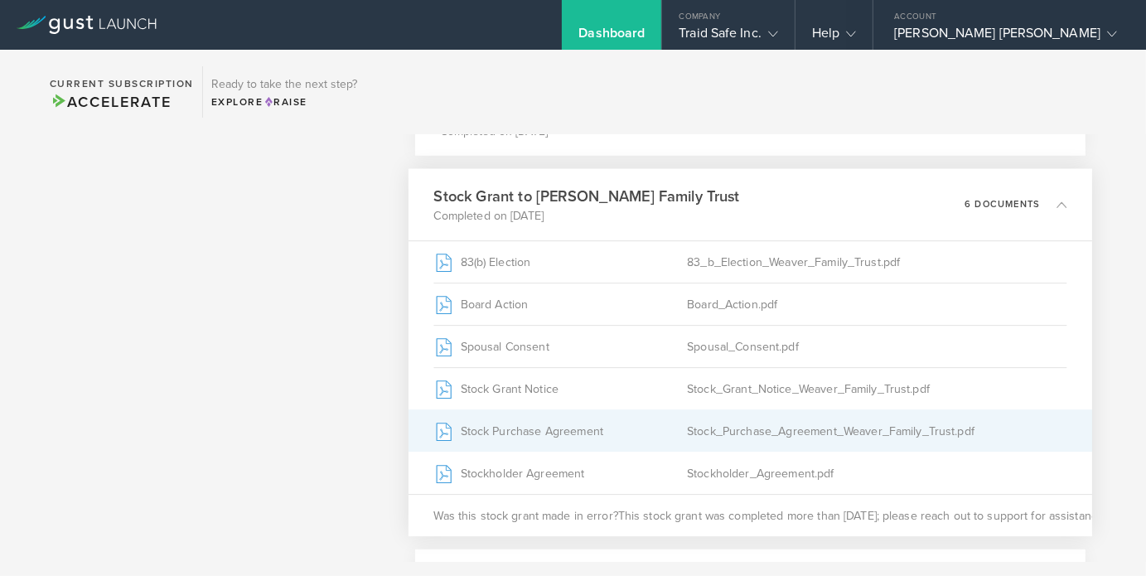
click at [750, 435] on div "Stock_Purchase_Agreement_Weaver_Family_Trust.pdf" at bounding box center [877, 430] width 380 height 41
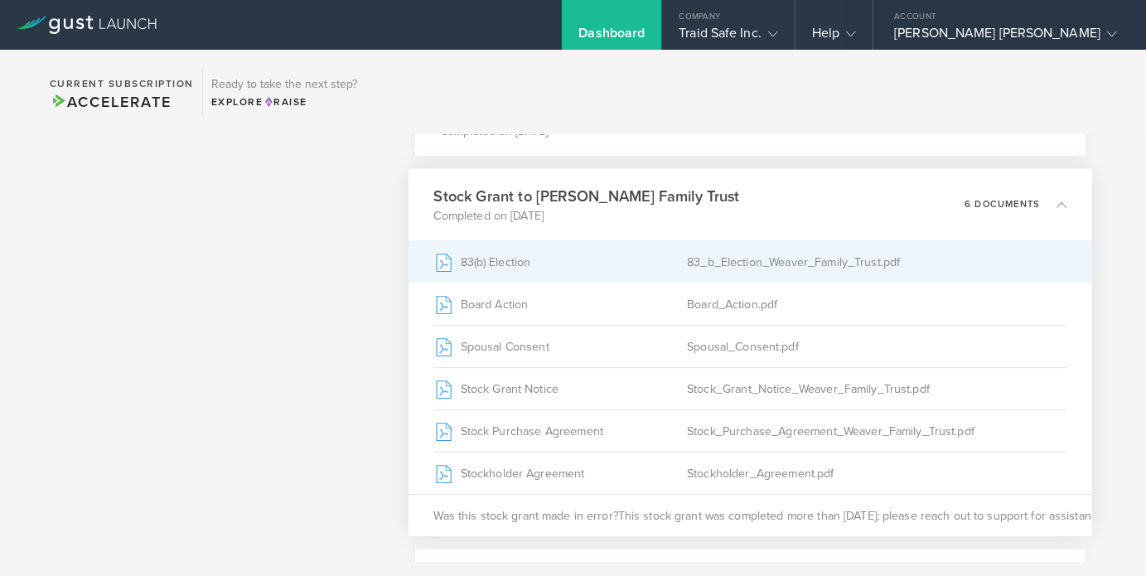
click at [519, 264] on div "83(b) Election" at bounding box center [559, 261] width 253 height 41
